Goal: Navigation & Orientation: Find specific page/section

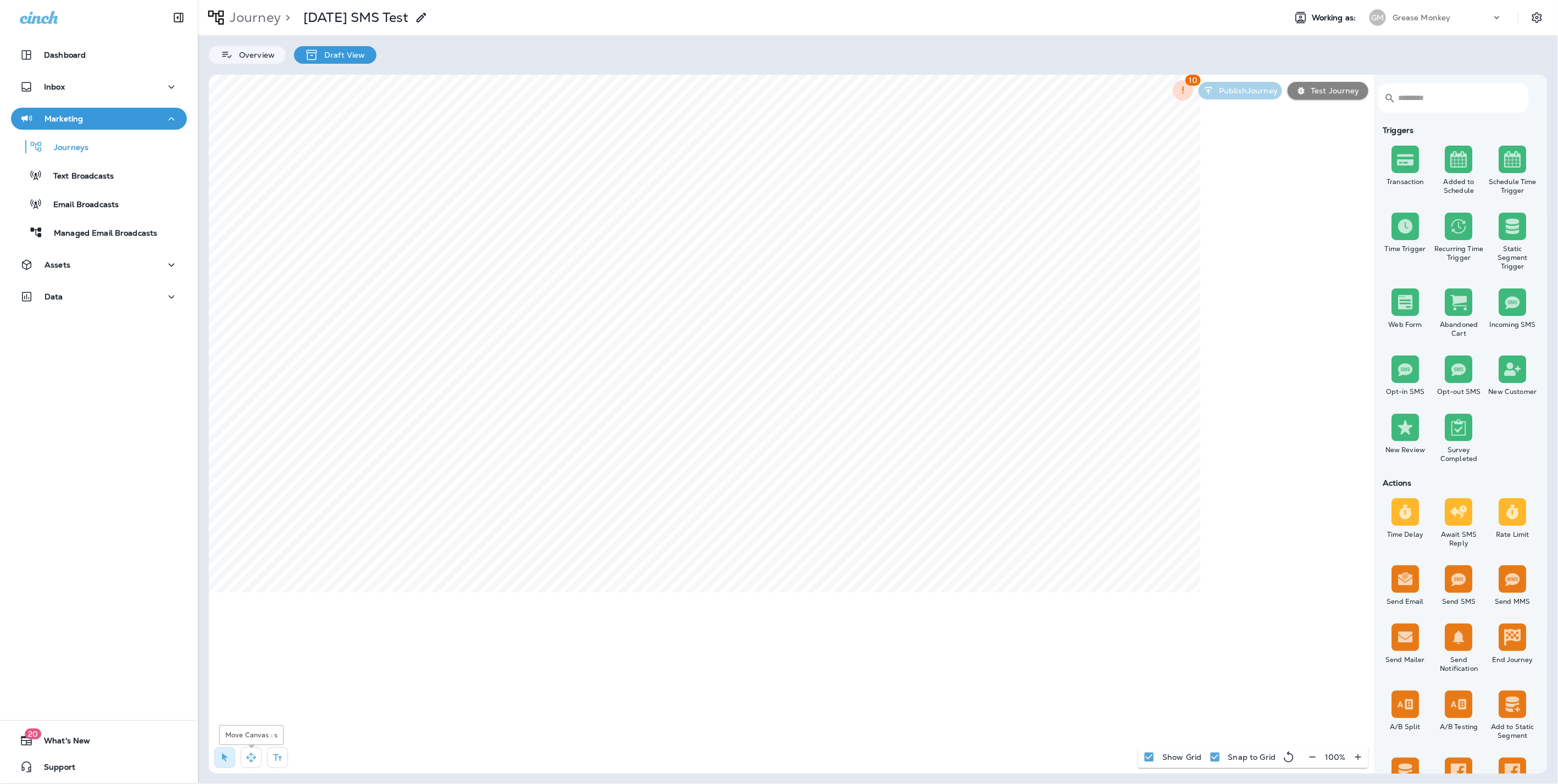
click at [247, 759] on icon "button" at bounding box center [251, 757] width 9 height 9
click at [506, 411] on icon at bounding box center [502, 410] width 6 height 6
select select "***"
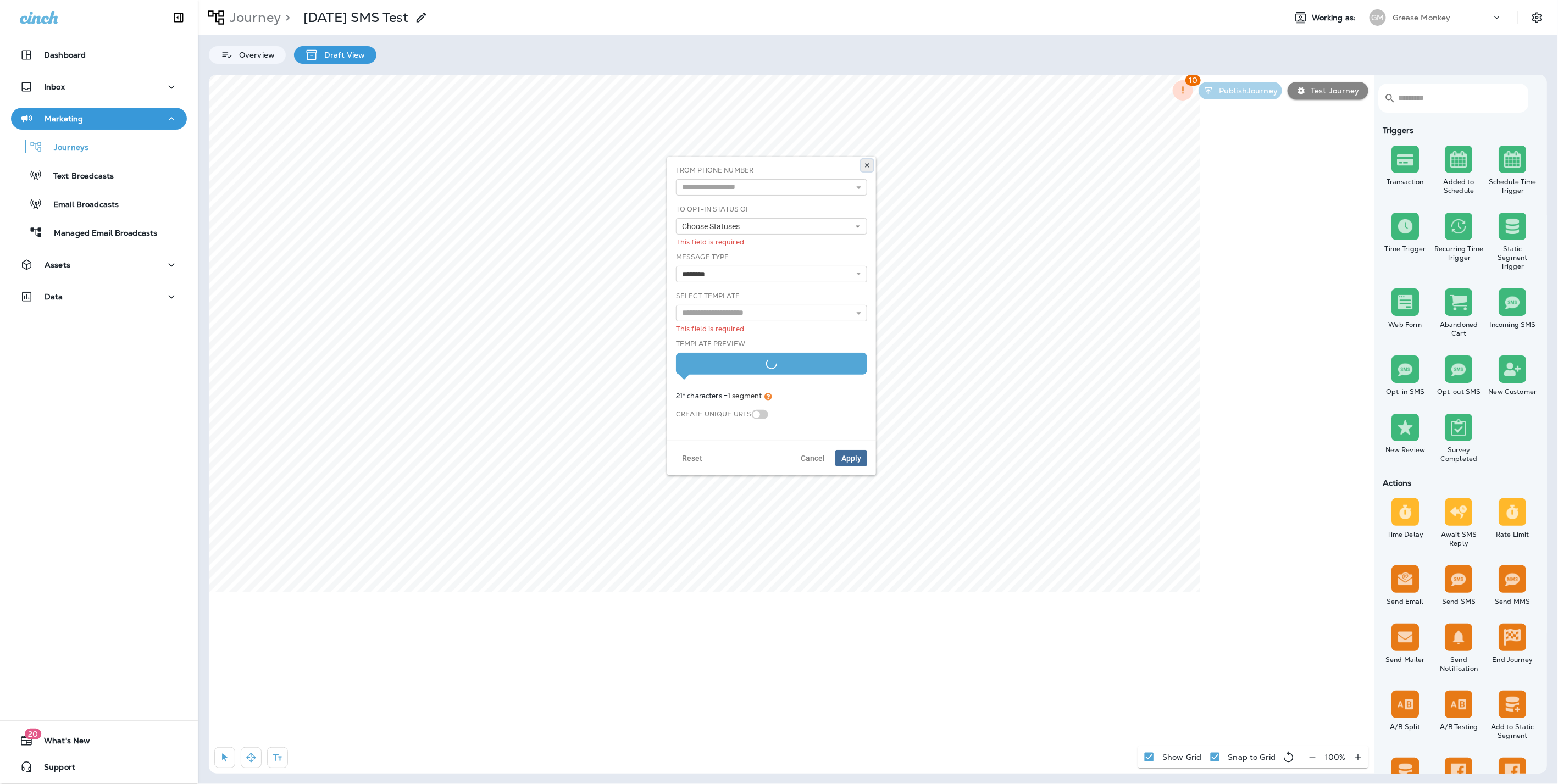
click at [869, 165] on icon at bounding box center [867, 165] width 6 height 6
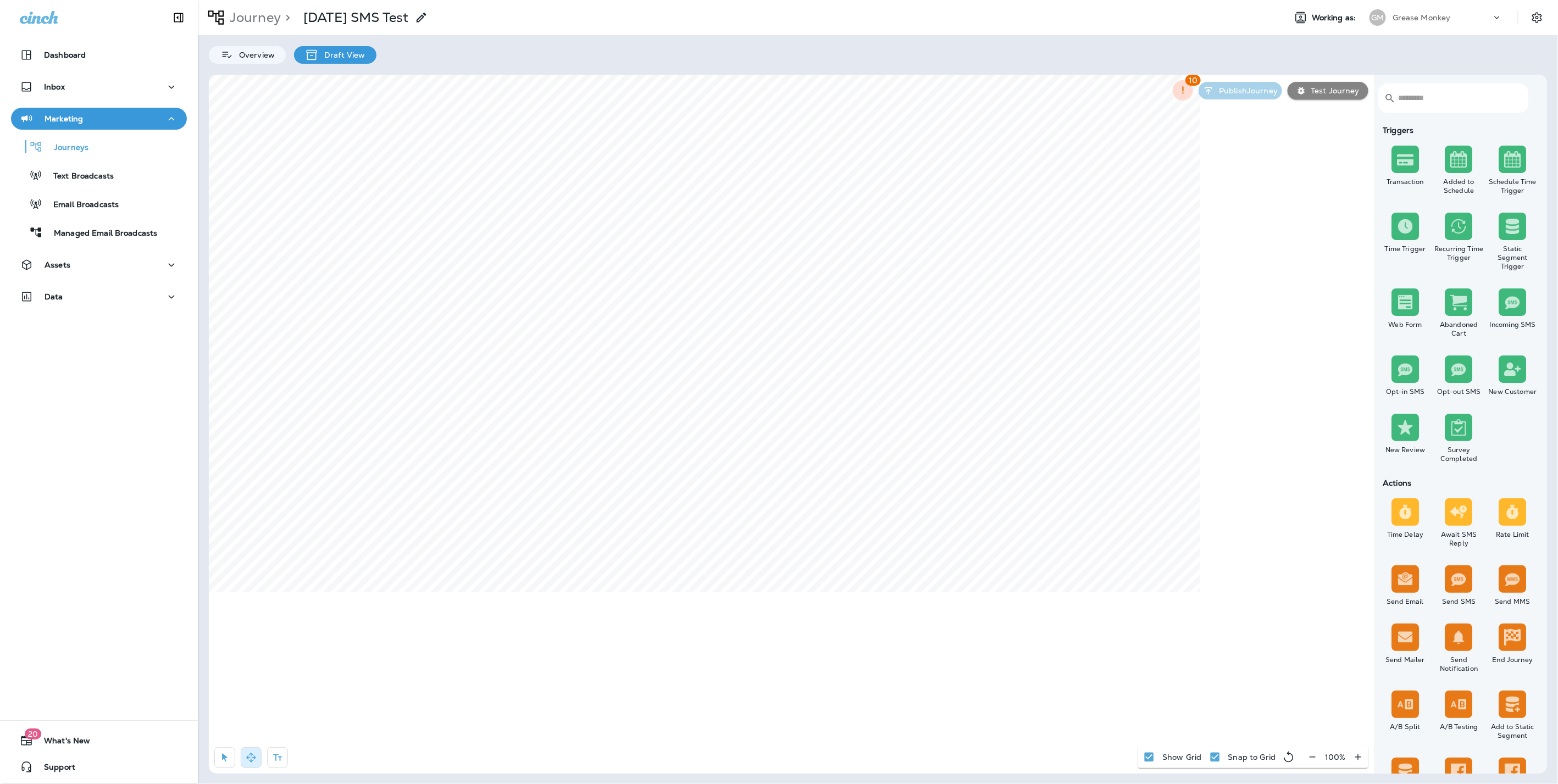
select select "***"
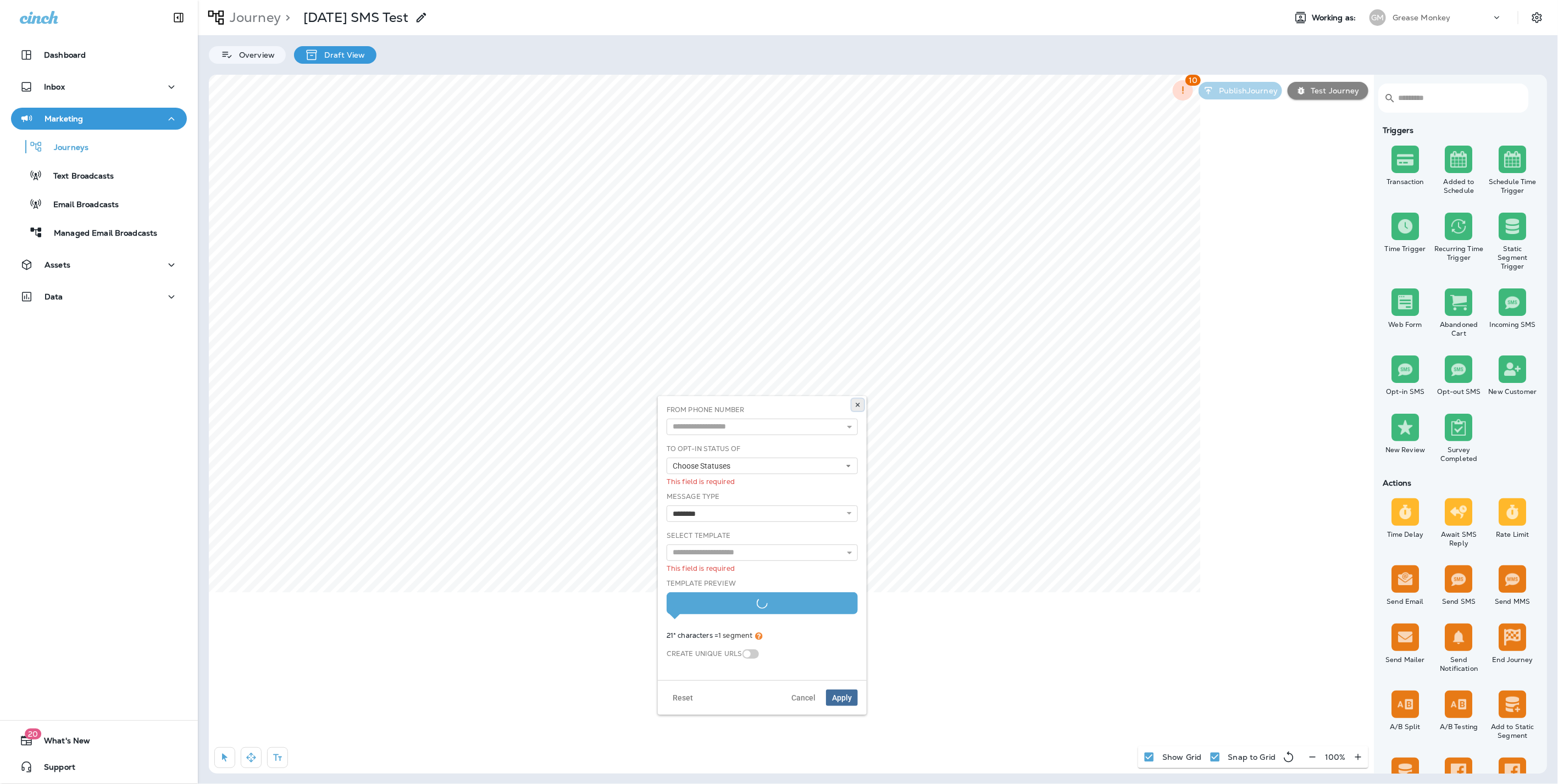
click at [859, 404] on icon at bounding box center [857, 404] width 6 height 6
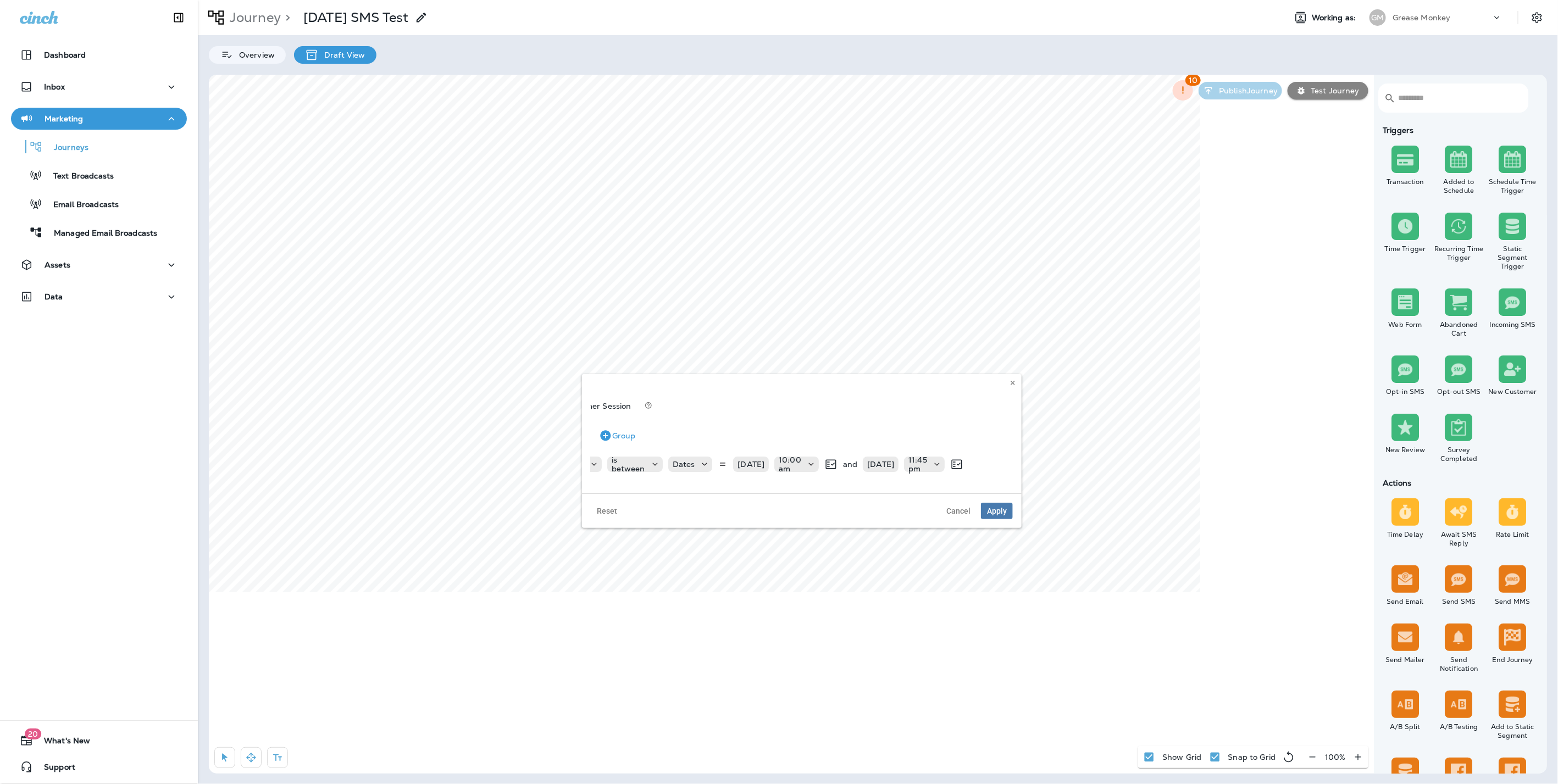
scroll to position [0, 157]
click at [1012, 381] on use at bounding box center [1013, 382] width 4 height 5
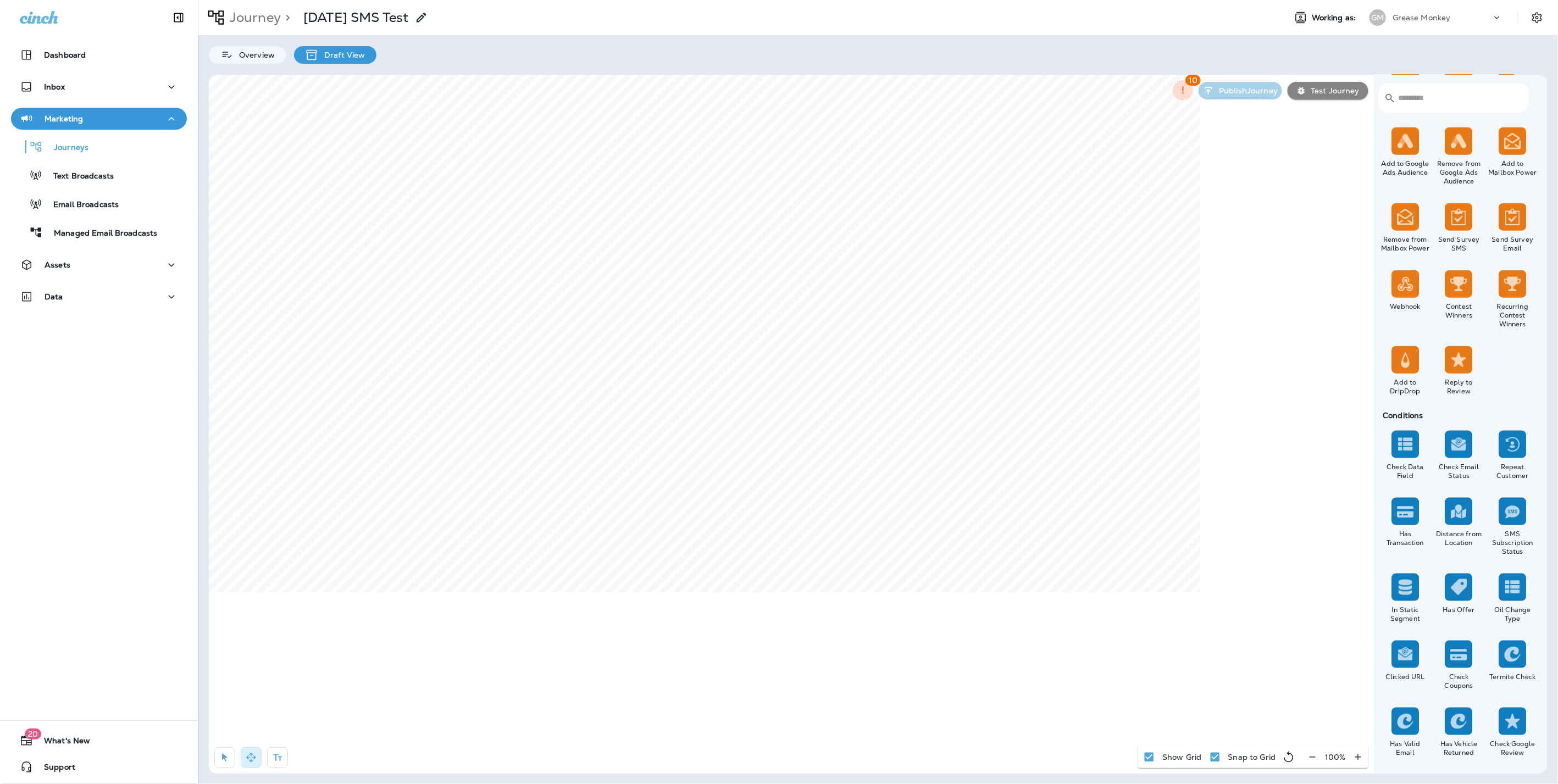
scroll to position [719, 0]
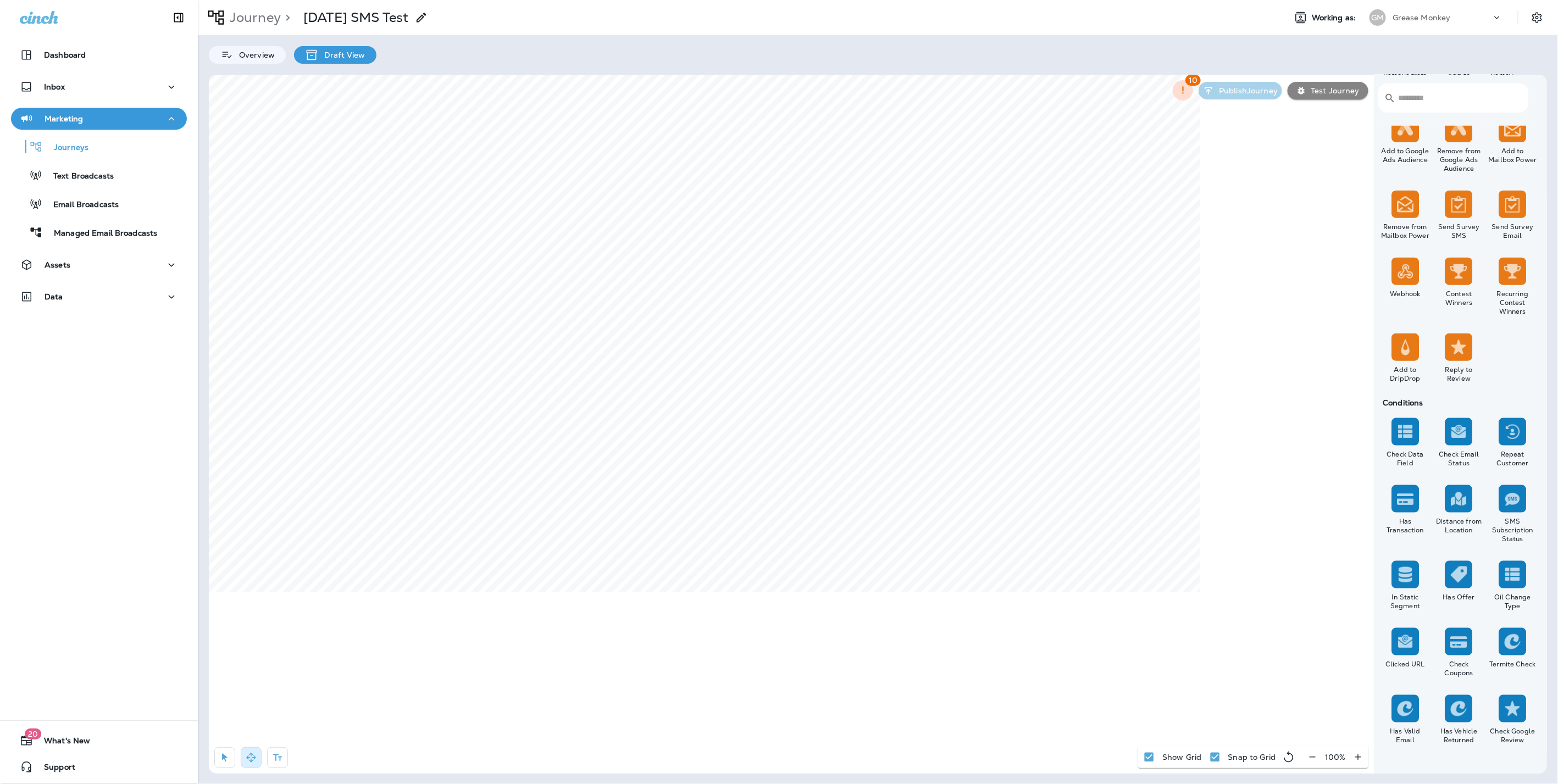
click at [0, 23] on html "Dashboard Inbox Marketing Journeys Text Broadcasts Email Broadcasts Managed Ema…" at bounding box center [779, 11] width 1558 height 23
click at [1451, 286] on div "​ ​ Triggers Transaction Added to Schedule Schedule Time Trigger Time Trigger R…" at bounding box center [877, 424] width 1338 height 699
click at [1558, 23] on html "Dashboard Inbox Marketing Journeys Text Broadcasts Email Broadcasts Managed Ema…" at bounding box center [779, 11] width 1558 height 23
click at [693, 400] on button at bounding box center [689, 400] width 12 height 12
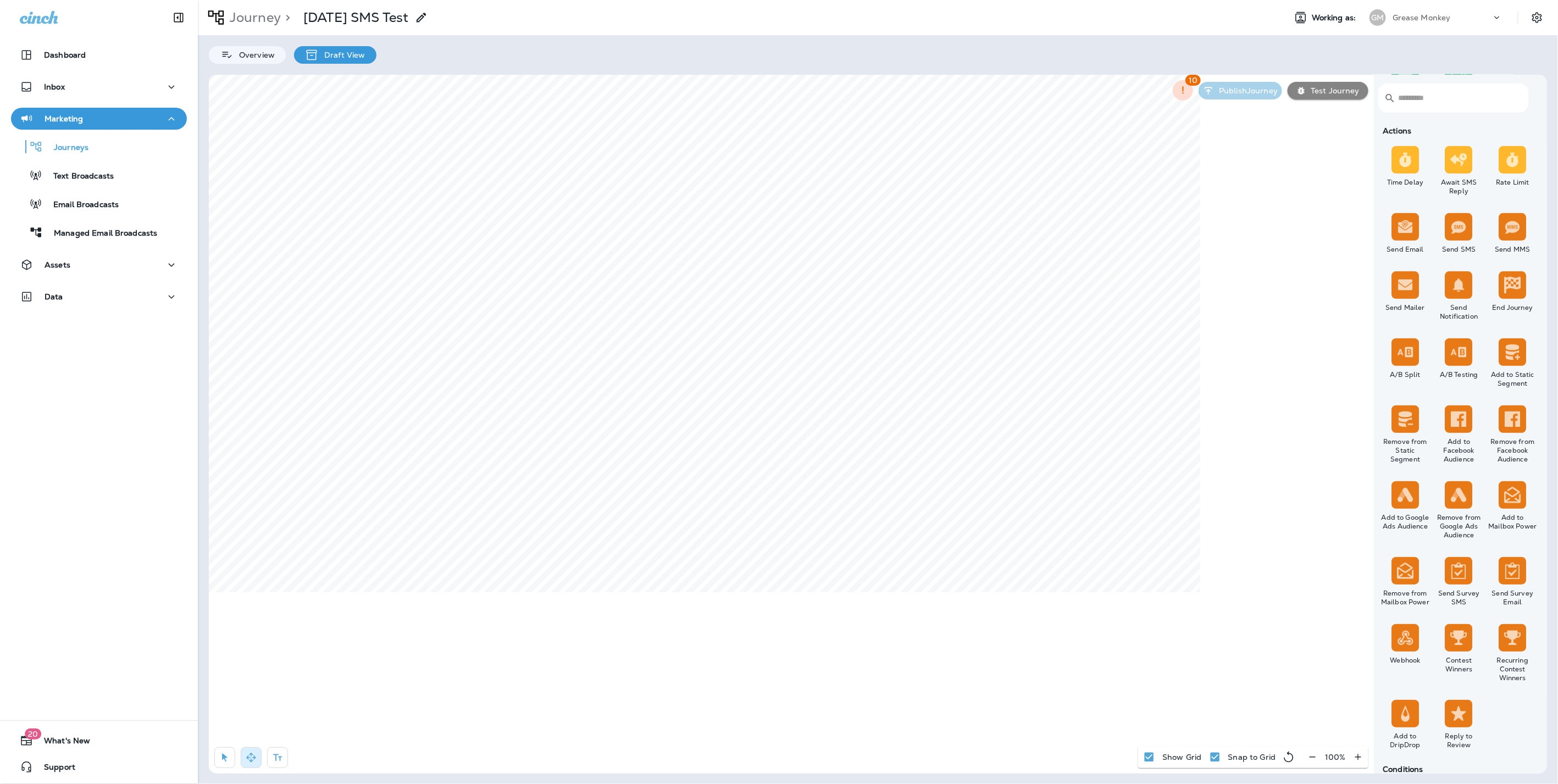
scroll to position [169, 0]
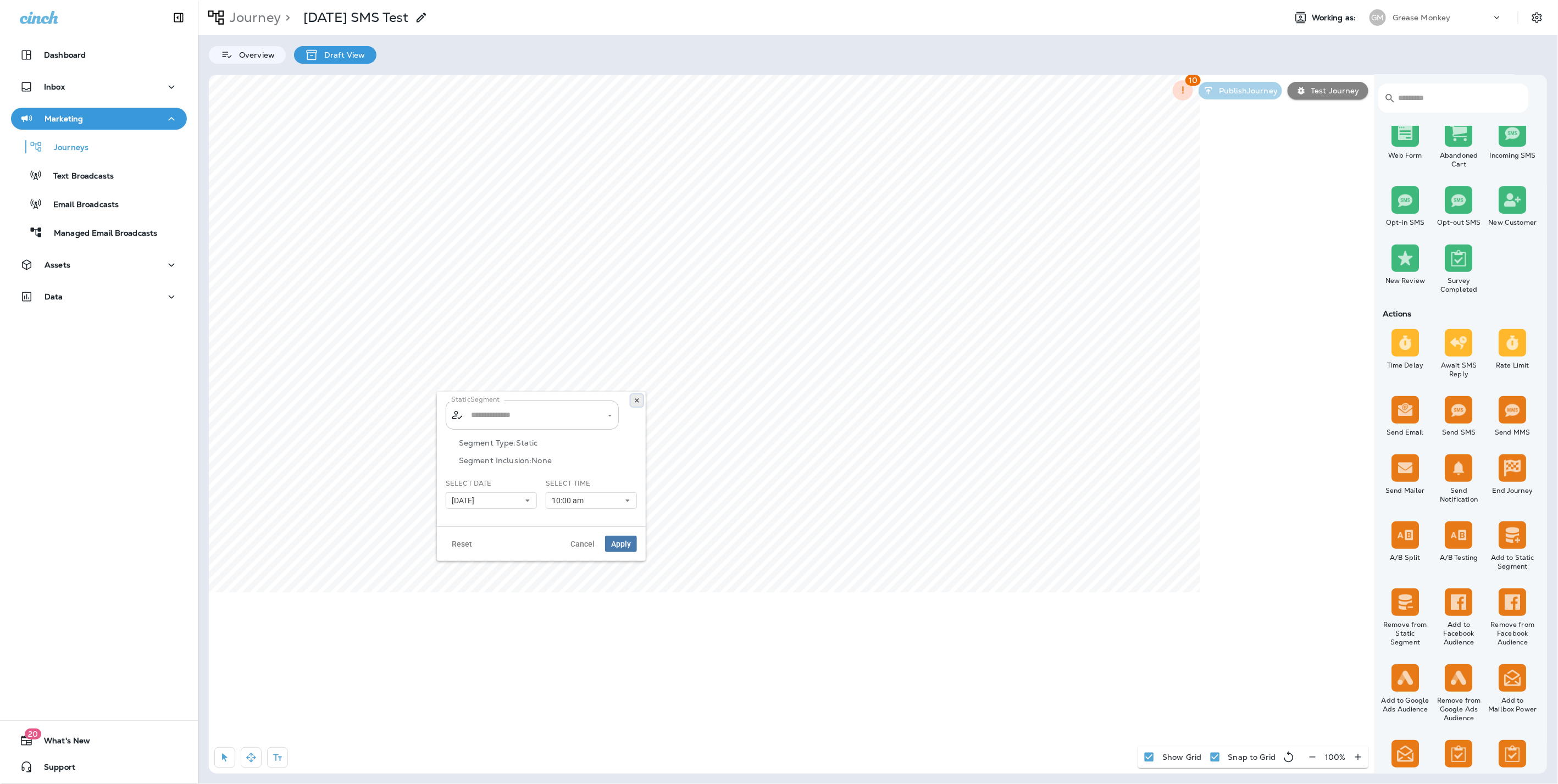
click at [638, 403] on icon at bounding box center [637, 400] width 6 height 6
click at [1311, 758] on icon "button" at bounding box center [1313, 757] width 12 height 11
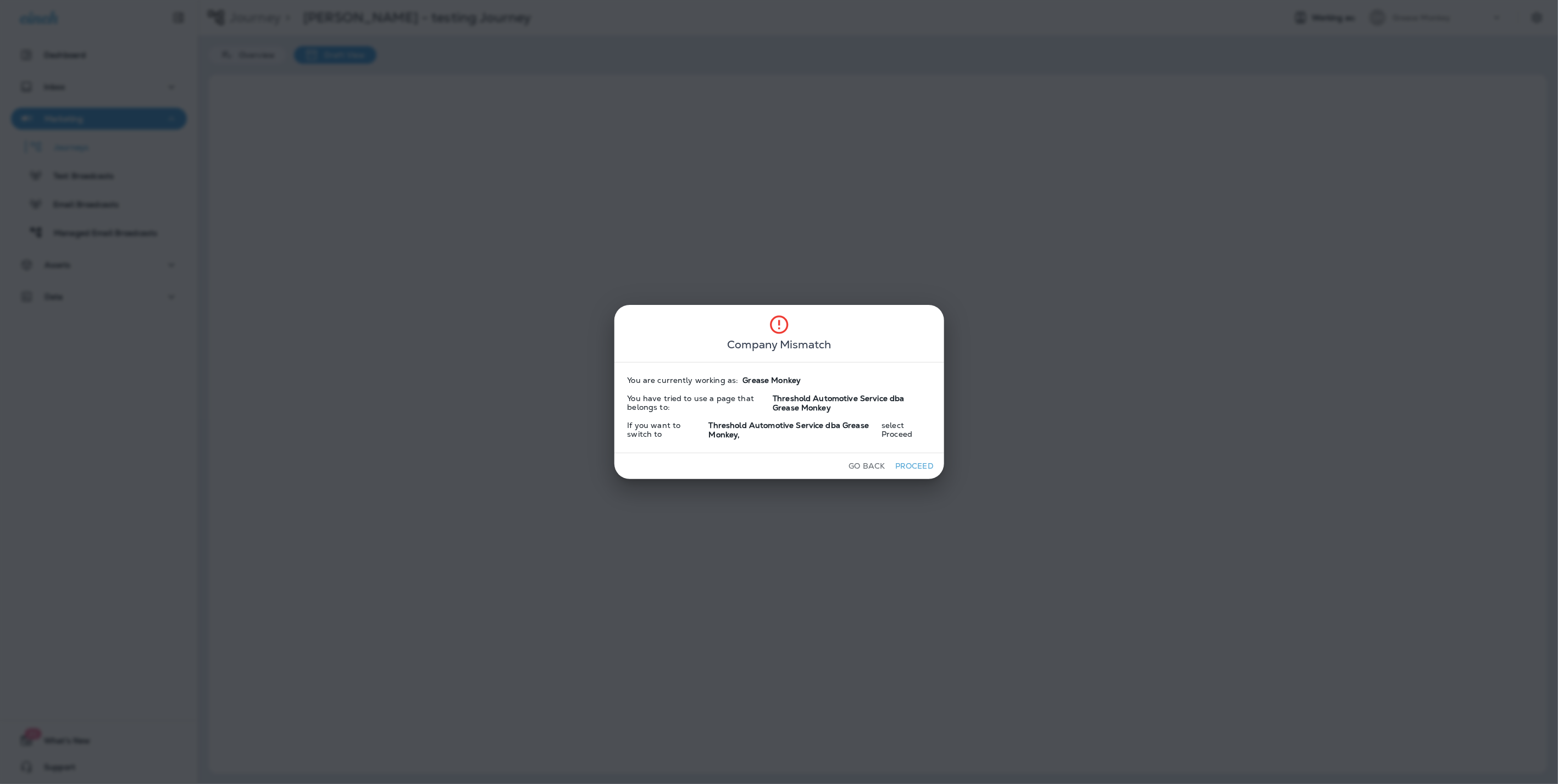
click at [875, 465] on button "Go Back" at bounding box center [867, 467] width 45 height 17
